Goal: Information Seeking & Learning: Find specific fact

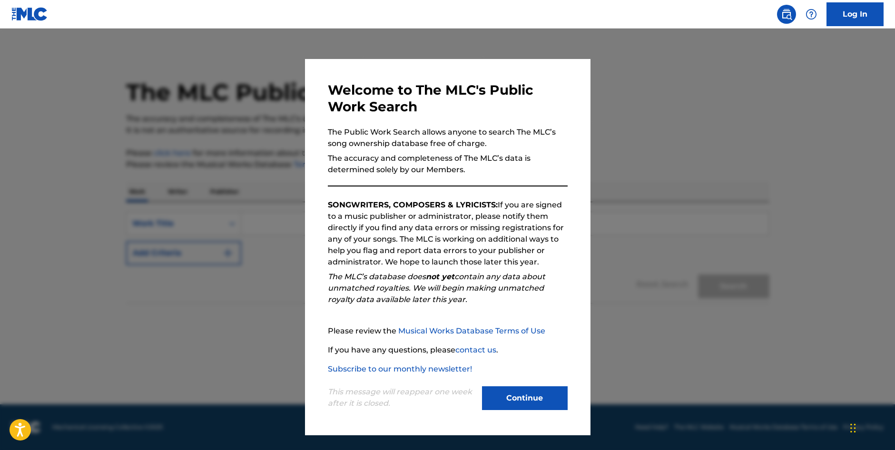
click at [543, 392] on button "Continue" at bounding box center [525, 399] width 86 height 24
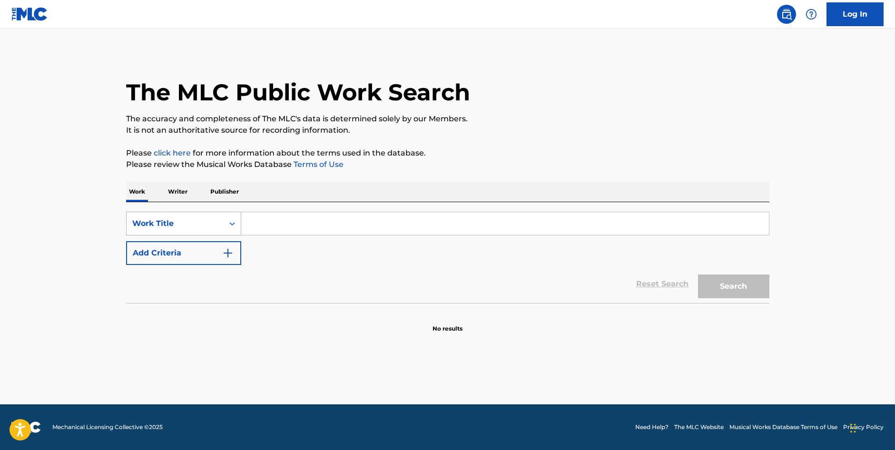
click at [204, 220] on div "Work Title" at bounding box center [175, 223] width 86 height 11
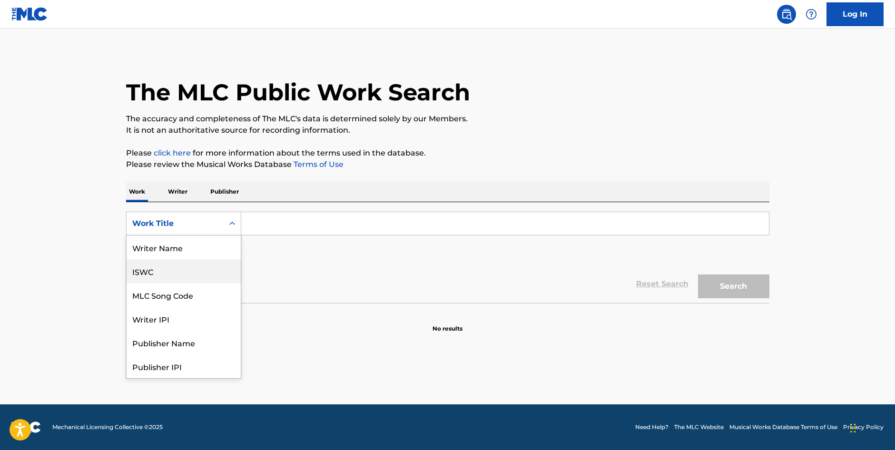
click at [195, 279] on div "ISWC" at bounding box center [184, 271] width 114 height 24
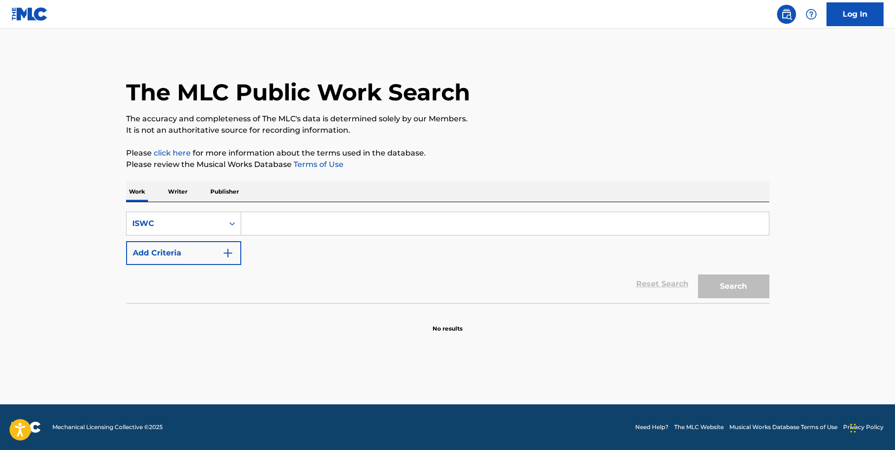
click at [318, 222] on input "Search Form" at bounding box center [505, 223] width 528 height 23
paste input "T0702435720"
type input "T0702435720"
click at [738, 288] on button "Search" at bounding box center [733, 287] width 71 height 24
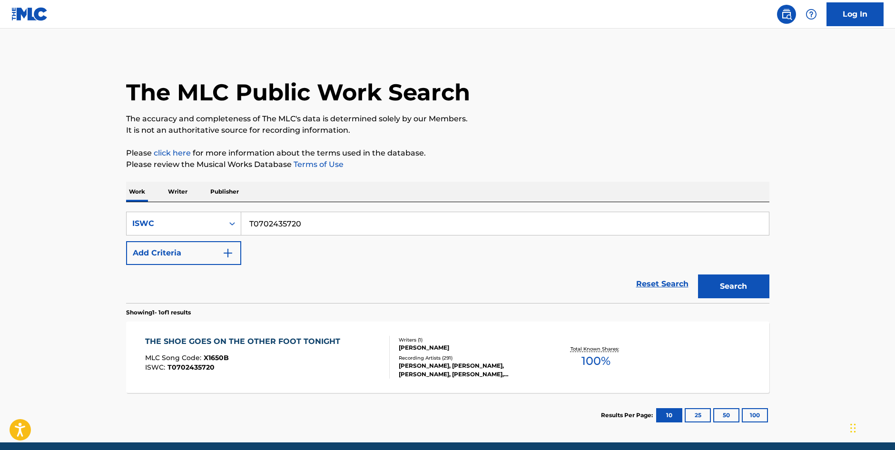
click at [454, 345] on div "[PERSON_NAME]" at bounding box center [471, 348] width 144 height 9
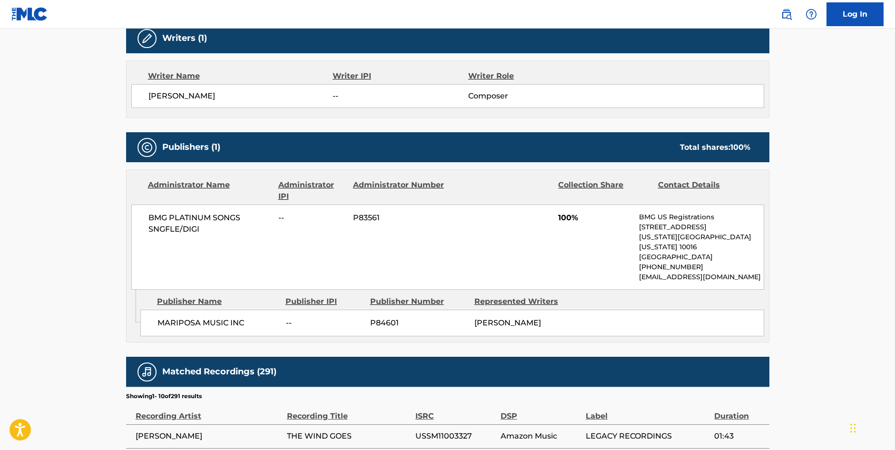
scroll to position [286, 0]
